Goal: Task Accomplishment & Management: Complete application form

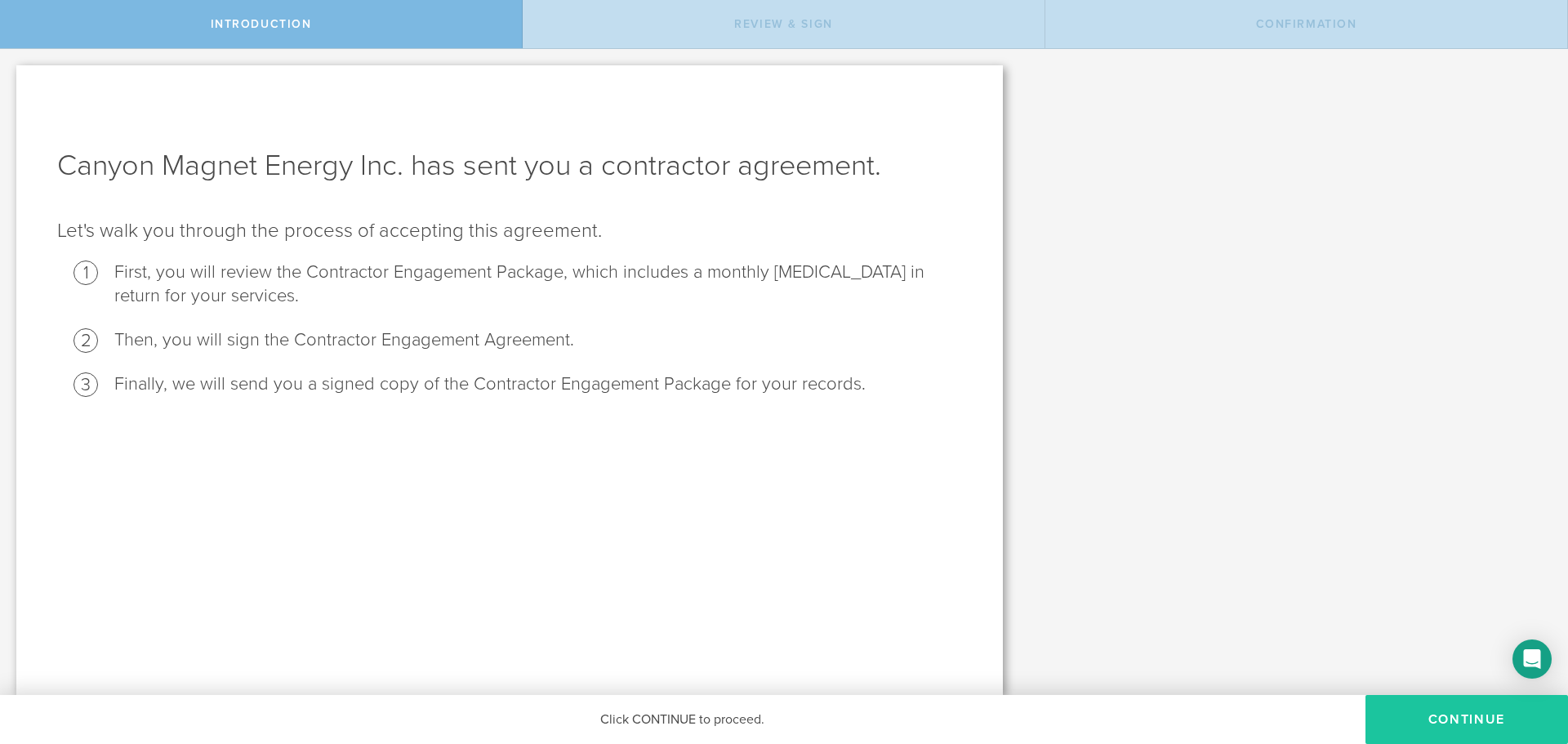
click at [1415, 714] on button "Continue" at bounding box center [1466, 719] width 202 height 49
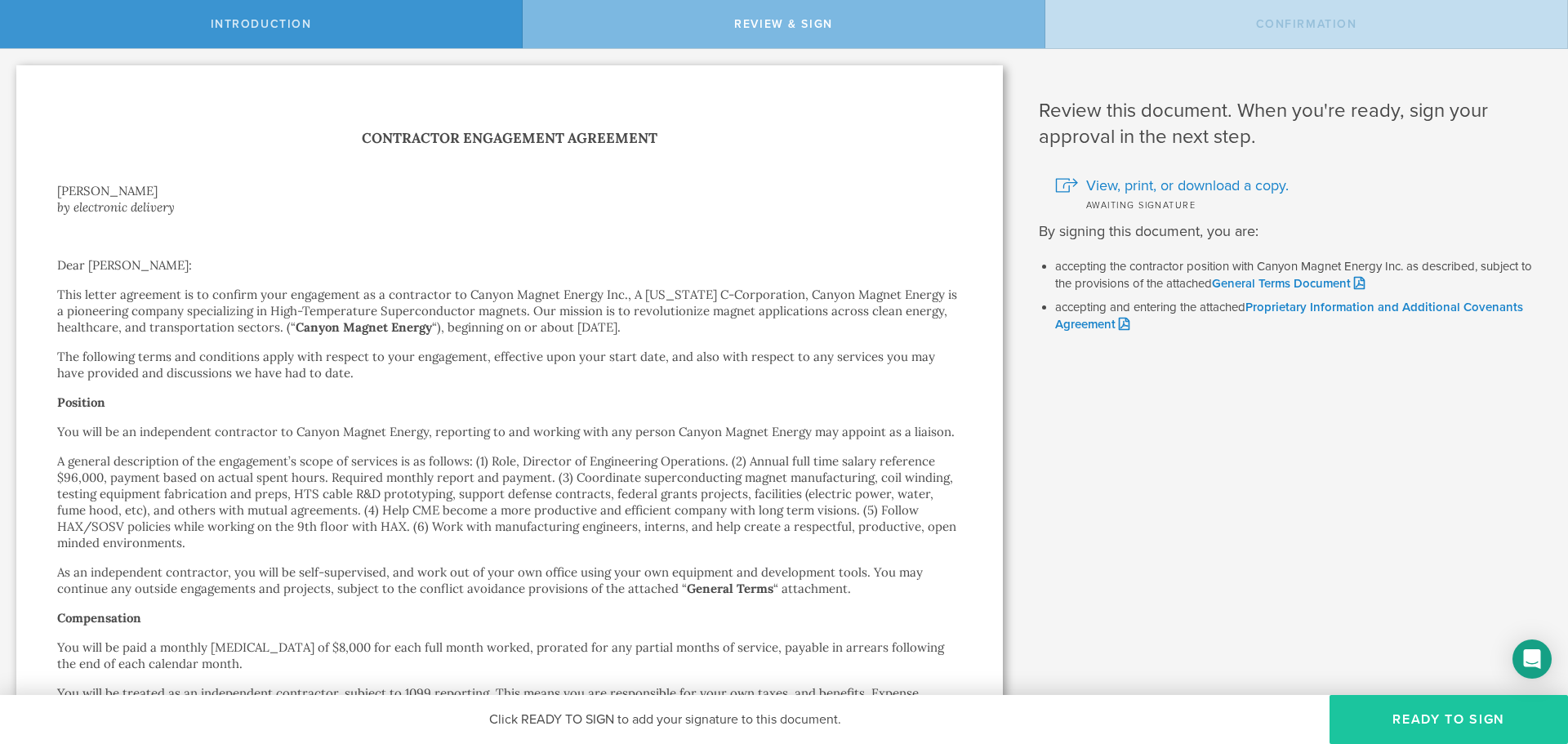
click at [1404, 717] on button "Ready to Sign" at bounding box center [1449, 719] width 239 height 49
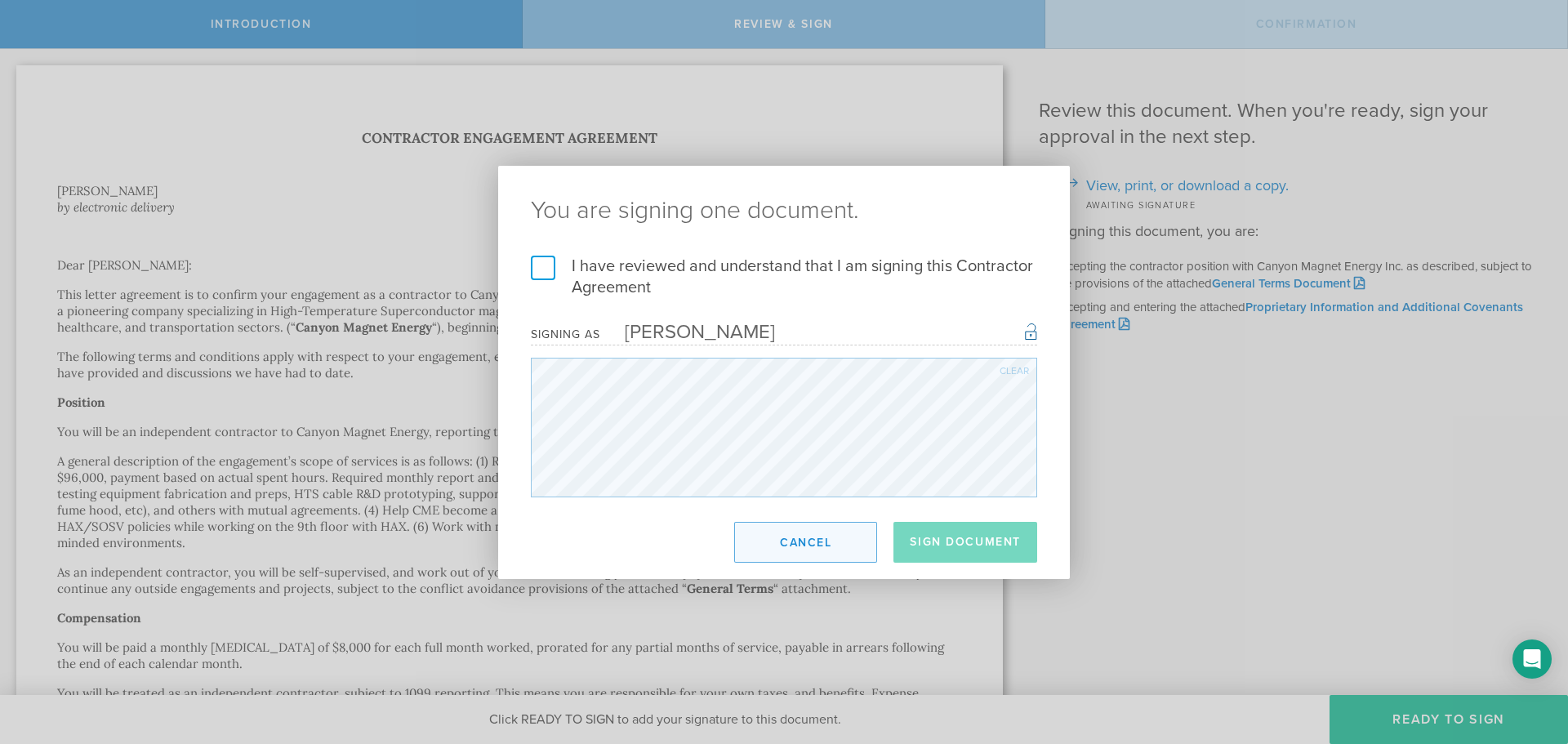
click at [805, 543] on button "Cancel" at bounding box center [805, 542] width 143 height 40
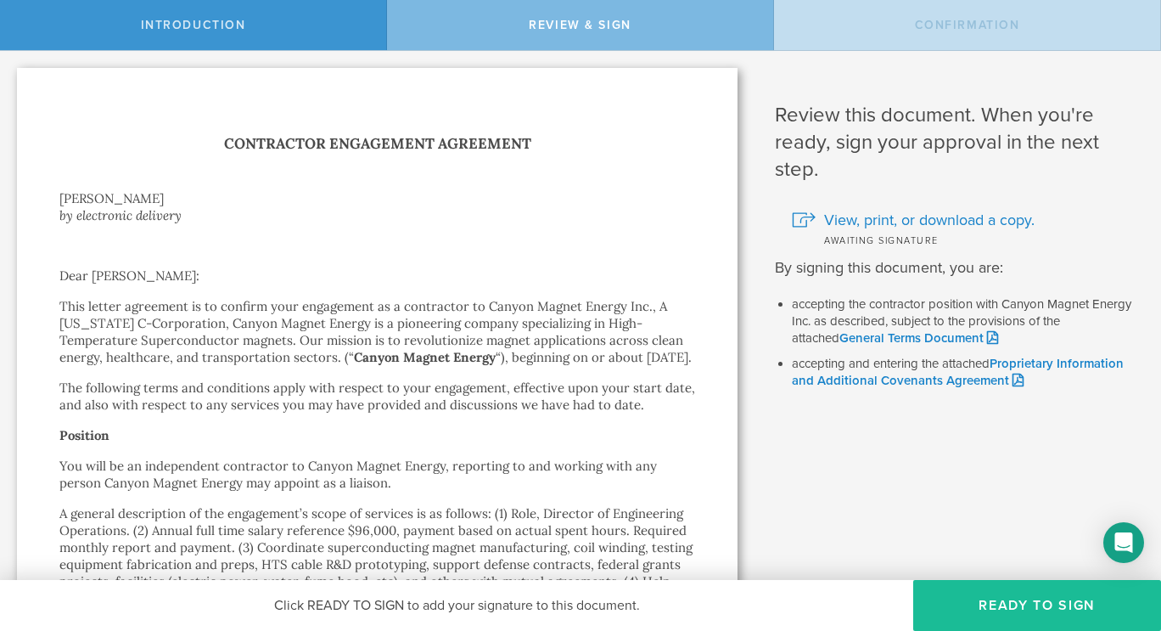
click at [1041, 608] on button "Ready to Sign" at bounding box center [1037, 605] width 248 height 51
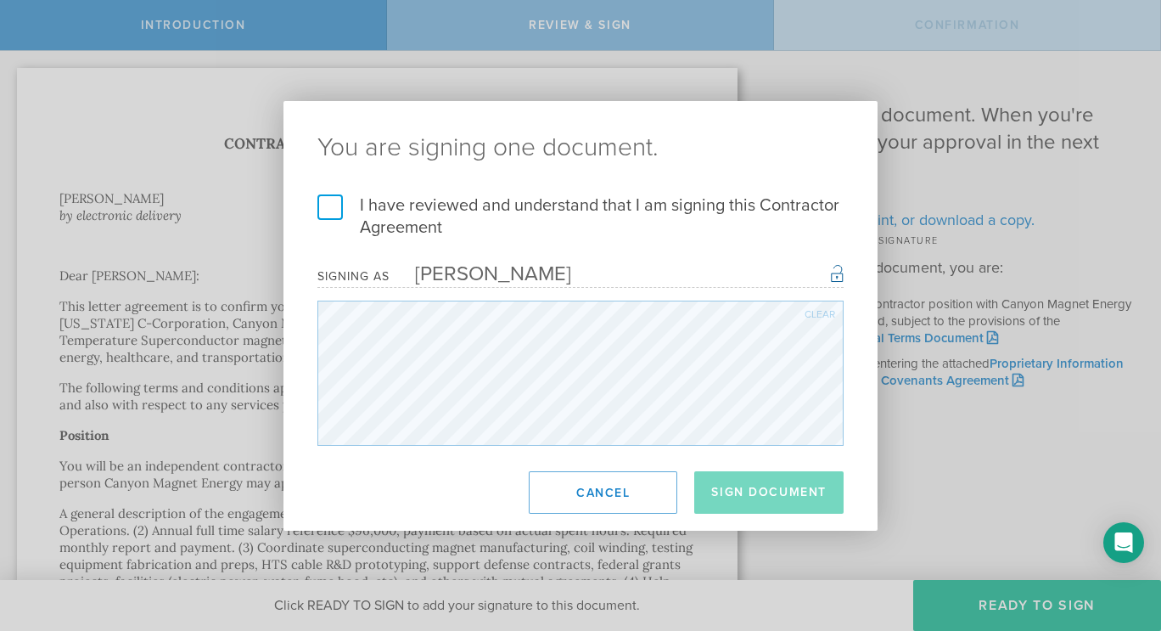
click at [831, 318] on div "Clear" at bounding box center [820, 314] width 31 height 10
click at [814, 315] on div "Clear" at bounding box center [820, 314] width 31 height 10
click at [822, 317] on div "Clear" at bounding box center [820, 314] width 31 height 10
click at [823, 317] on div "Clear" at bounding box center [820, 314] width 31 height 10
click at [328, 208] on label "I have reviewed and understand that I am signing this Contractor Agreement" at bounding box center [580, 216] width 526 height 44
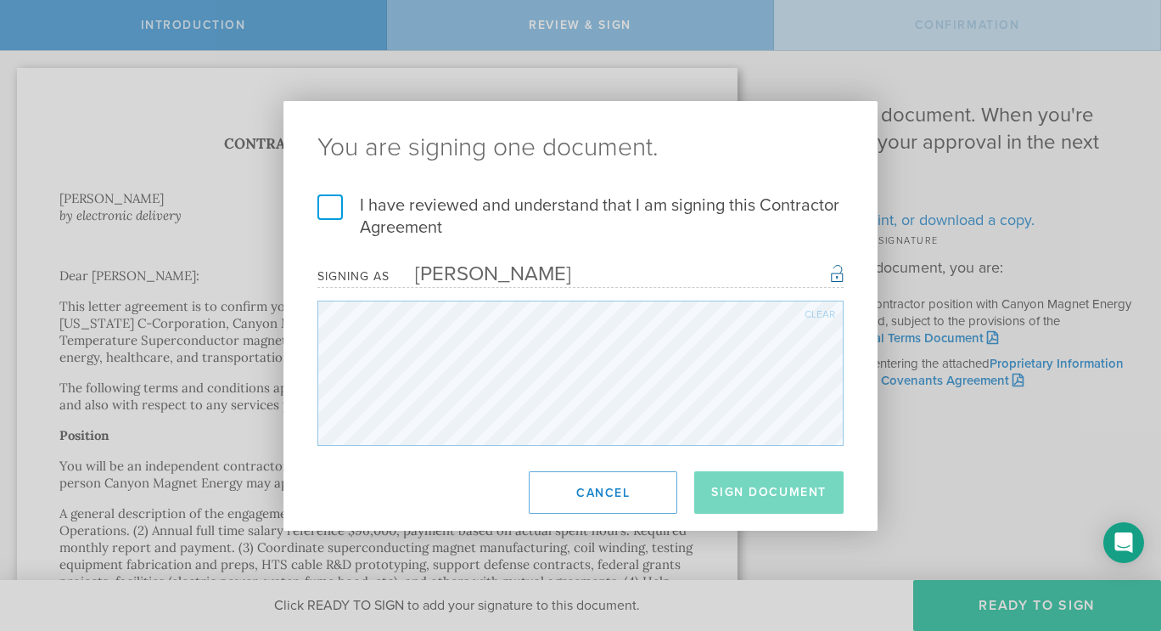
click at [0, 0] on input "I have reviewed and understand that I am signing this Contractor Agreement" at bounding box center [0, 0] width 0 height 0
click at [777, 494] on button "Sign Document" at bounding box center [768, 492] width 149 height 42
